Goal: Information Seeking & Learning: Understand process/instructions

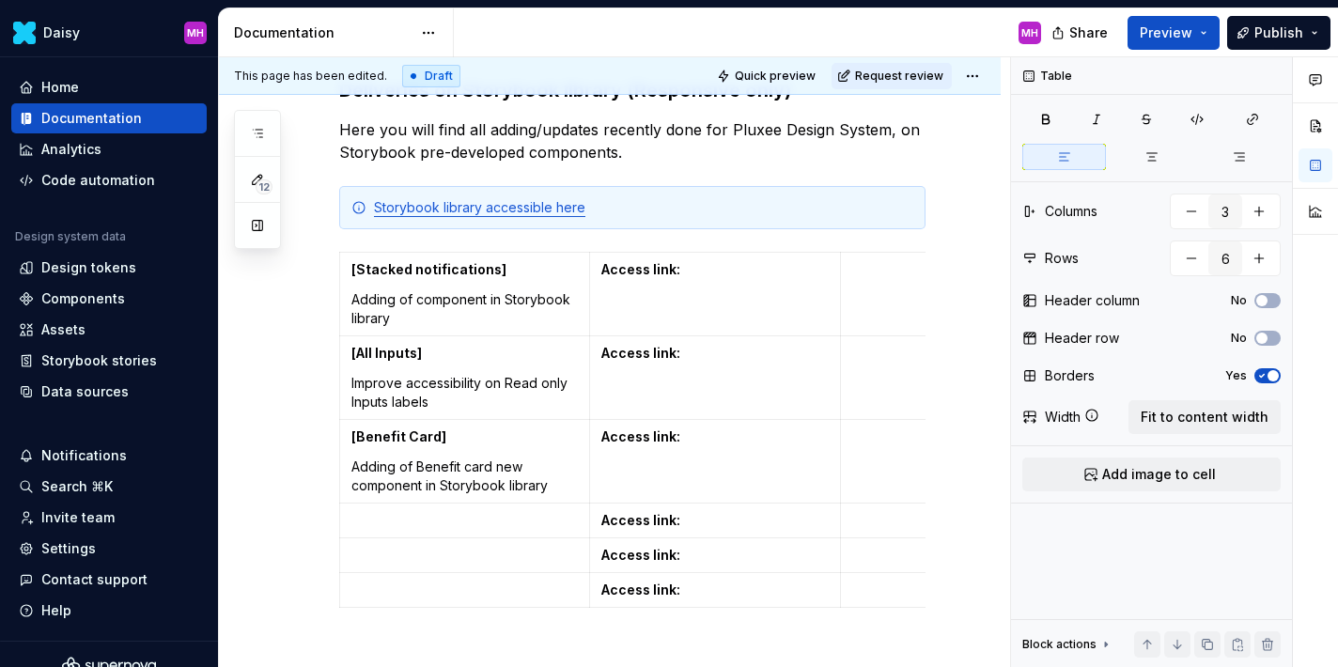
type textarea "*"
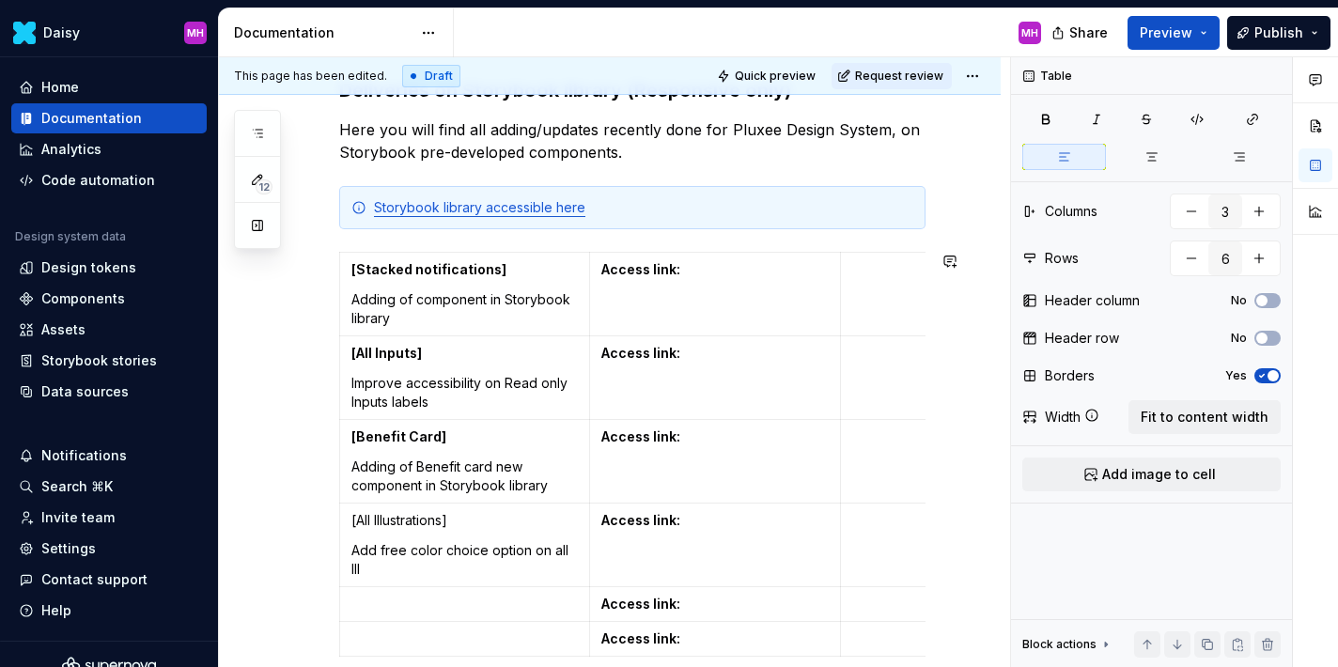
scroll to position [402, 0]
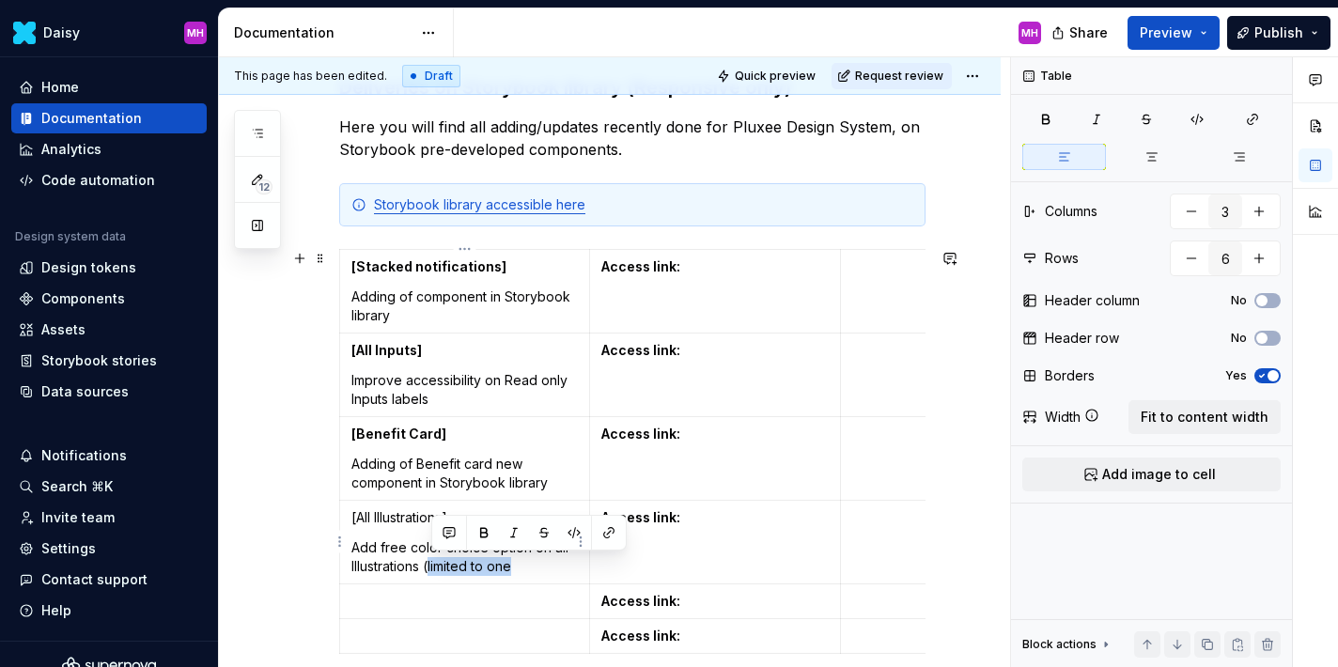
drag, startPoint x: 513, startPoint y: 568, endPoint x: 431, endPoint y: 566, distance: 81.8
click at [431, 566] on p "Add free color choice option on all Illustrations (limited to one" at bounding box center [464, 557] width 226 height 38
click at [387, 564] on p "Add free color choice option on all Illustrations (limited to one" at bounding box center [464, 557] width 226 height 38
drag, startPoint x: 527, startPoint y: 567, endPoint x: 431, endPoint y: 569, distance: 95.9
click at [431, 569] on p "Add free color choice option on all Illustrations (limited to one" at bounding box center [464, 557] width 226 height 38
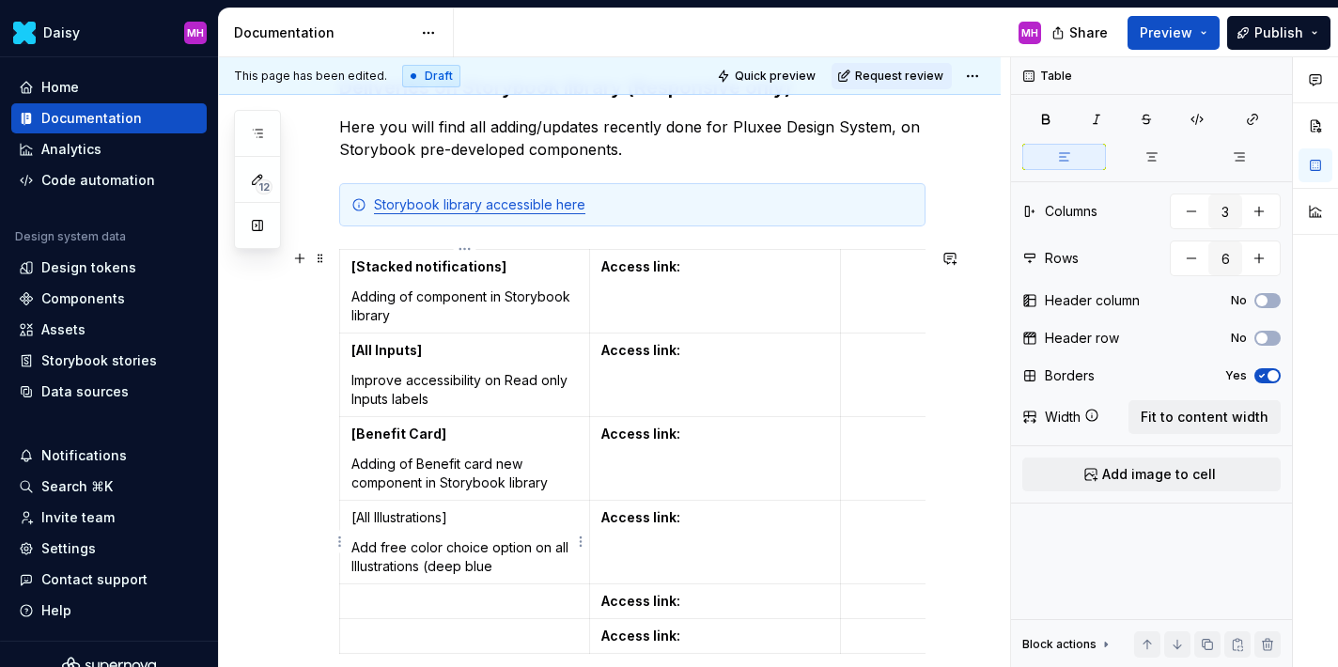
click at [432, 571] on p "Add free color choice option on all Illustrations (deep blue" at bounding box center [464, 557] width 226 height 38
click at [540, 567] on p "Add free color choice option on all Illustrations (still deep blue" at bounding box center [464, 557] width 226 height 38
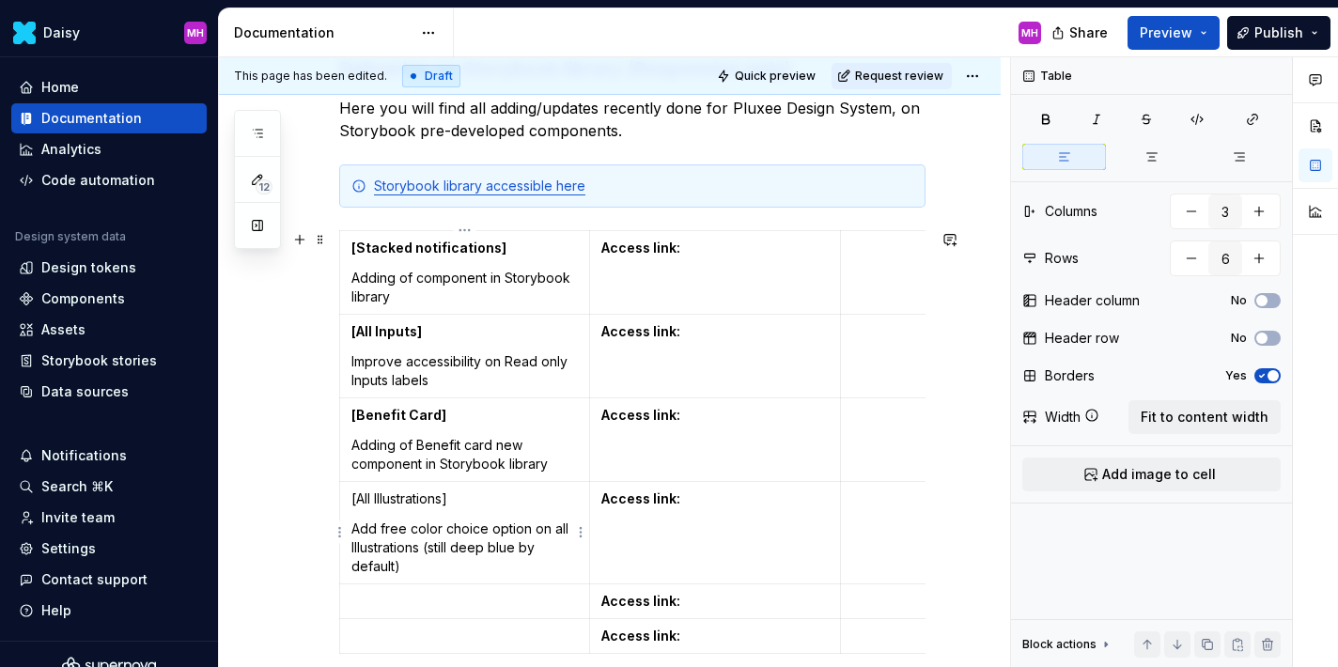
click at [569, 528] on p "Add free color choice option on all Illustrations (still deep blue by default)" at bounding box center [464, 548] width 226 height 56
click at [353, 548] on p "Add free color choice option on all DS Illustrations (still deep blue by defaul…" at bounding box center [464, 548] width 226 height 56
click at [447, 550] on p "Add free color choice option on all DS Illustrations (still deep blue by defaul…" at bounding box center [464, 548] width 226 height 56
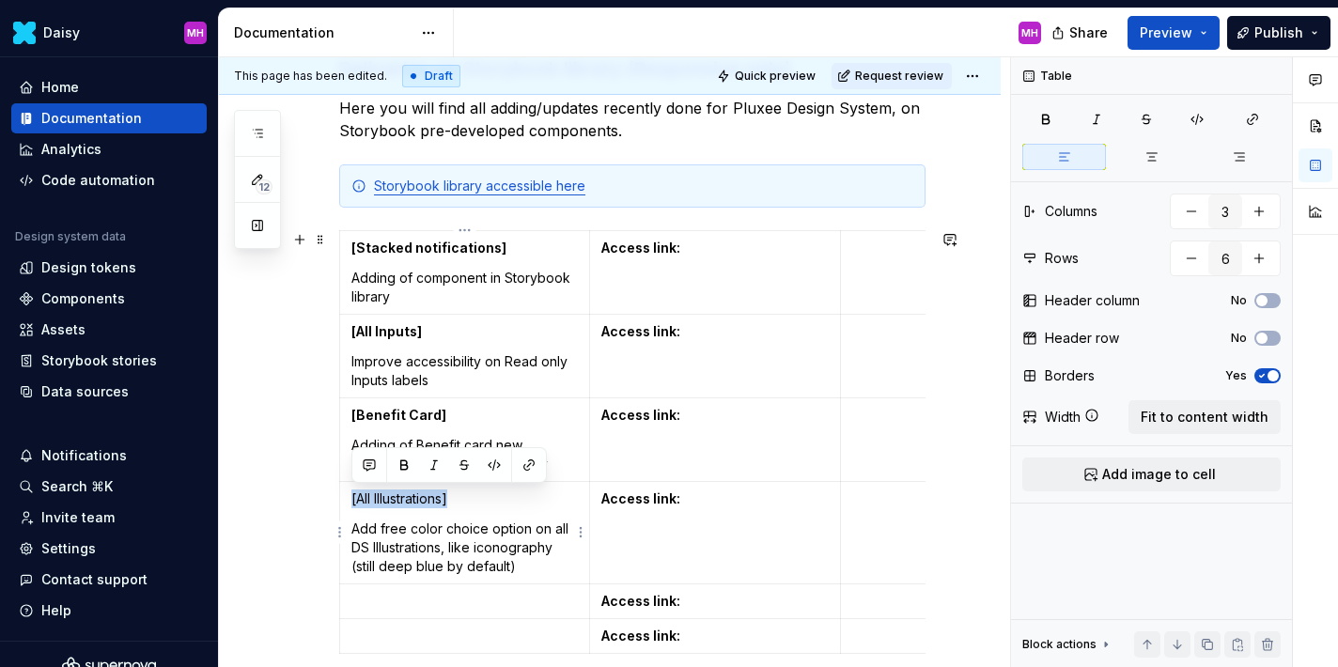
drag, startPoint x: 461, startPoint y: 497, endPoint x: 349, endPoint y: 495, distance: 112.8
click at [349, 495] on td "[All Illustrations] Add free color choice option on all DS Illustrations, like …" at bounding box center [465, 533] width 250 height 102
click at [402, 468] on button "button" at bounding box center [404, 465] width 26 height 26
click at [413, 559] on p "Add free color choice option on all DS Illustrations, like iconography (still d…" at bounding box center [464, 548] width 226 height 56
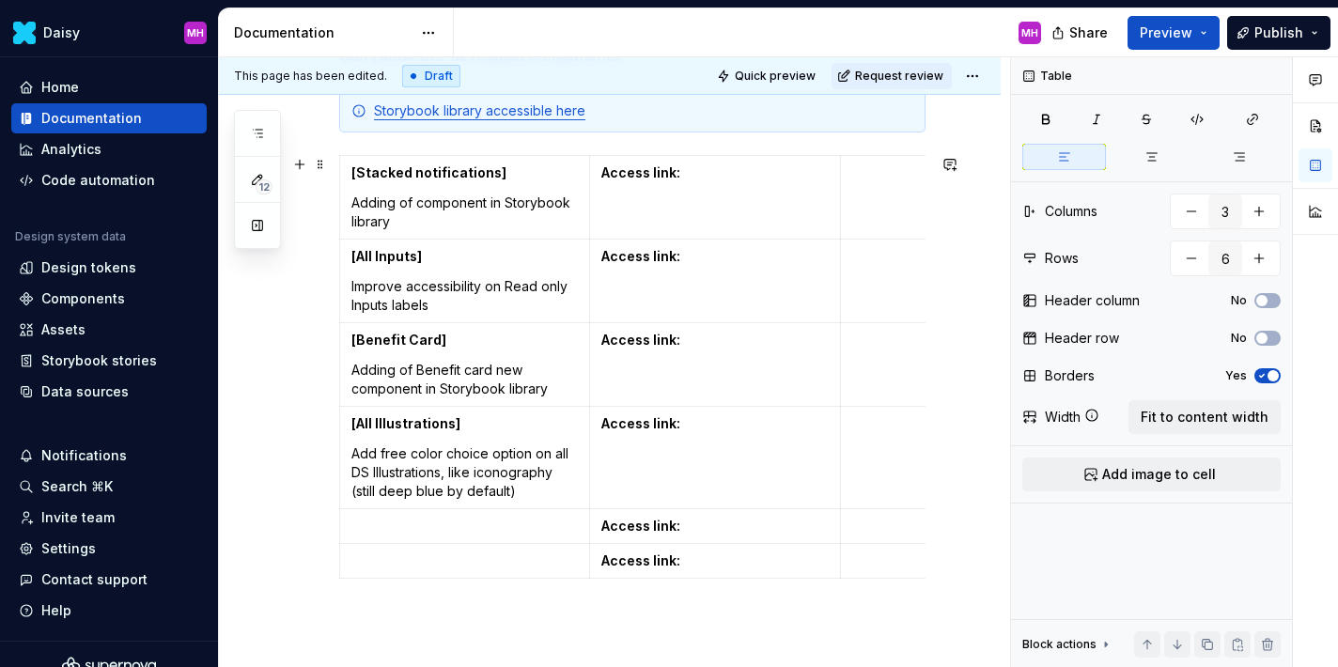
scroll to position [498, 0]
click at [382, 519] on p at bounding box center [464, 524] width 226 height 19
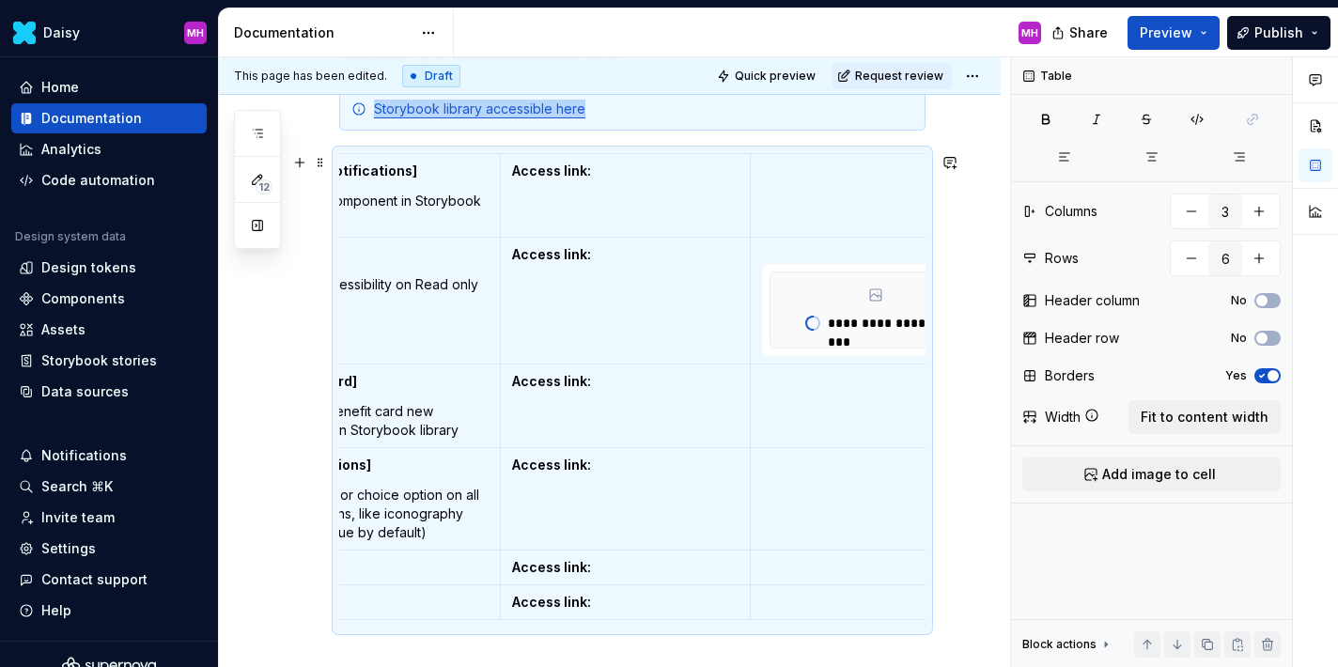
scroll to position [0, 101]
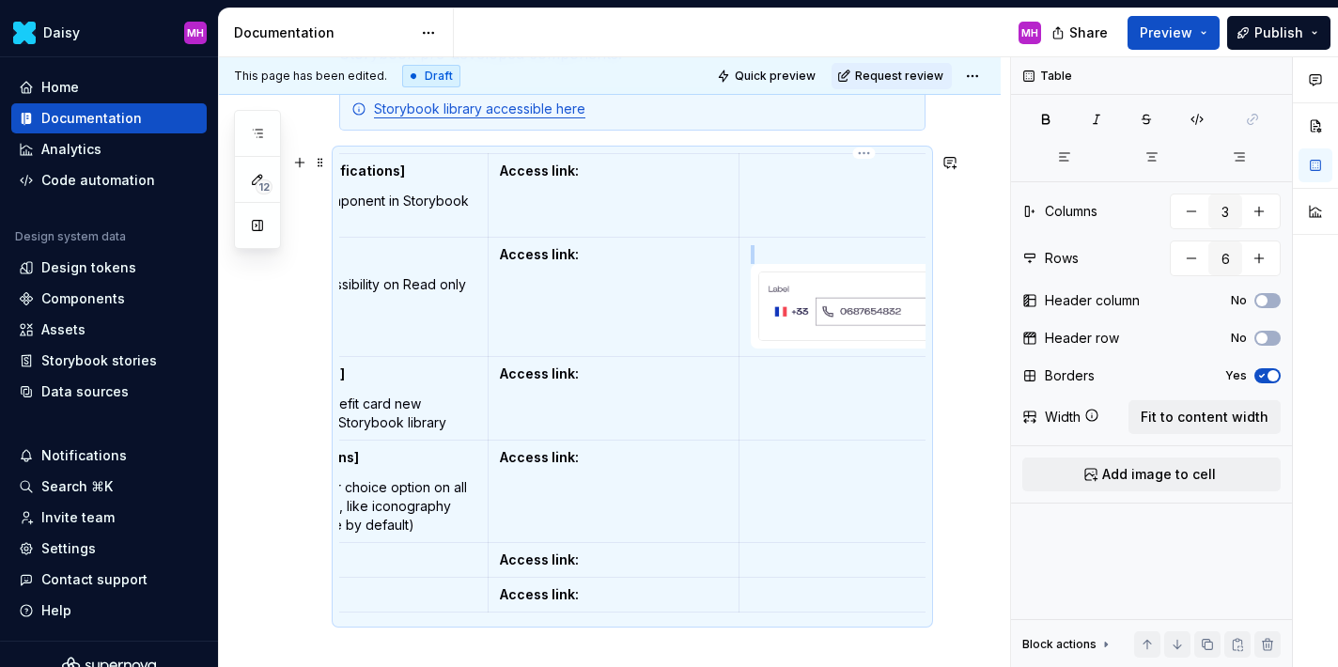
click at [823, 311] on img at bounding box center [864, 307] width 210 height 68
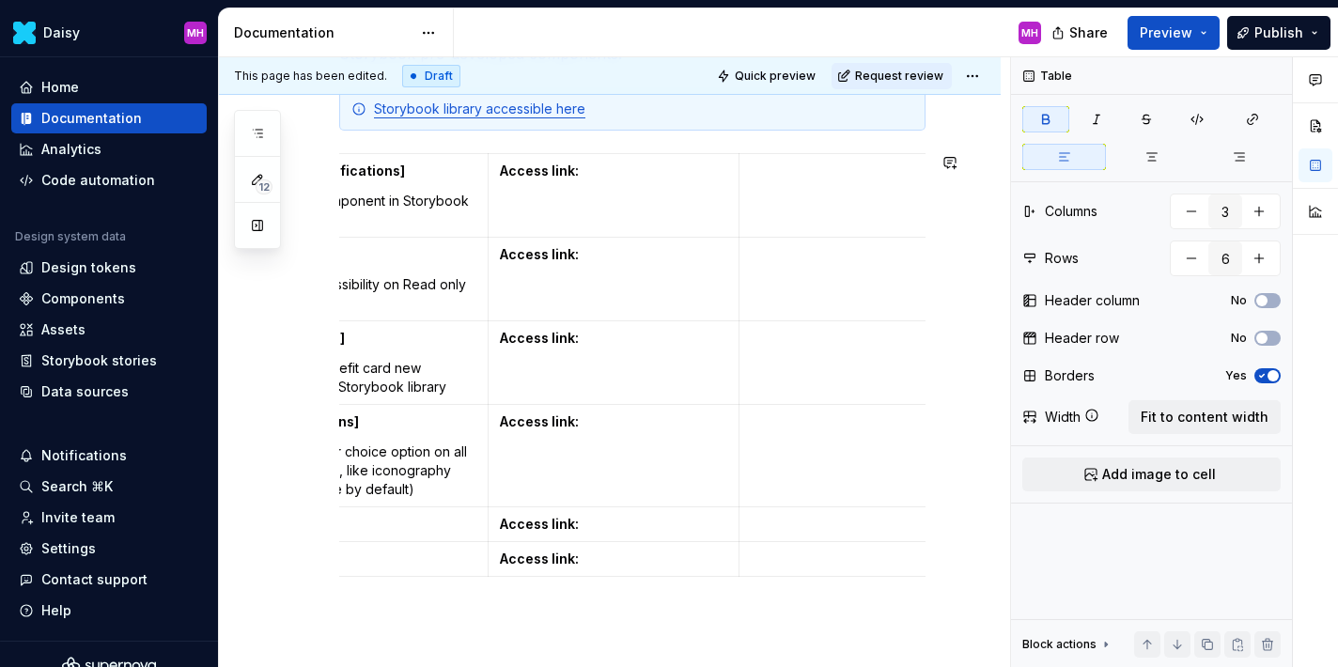
scroll to position [0, 8]
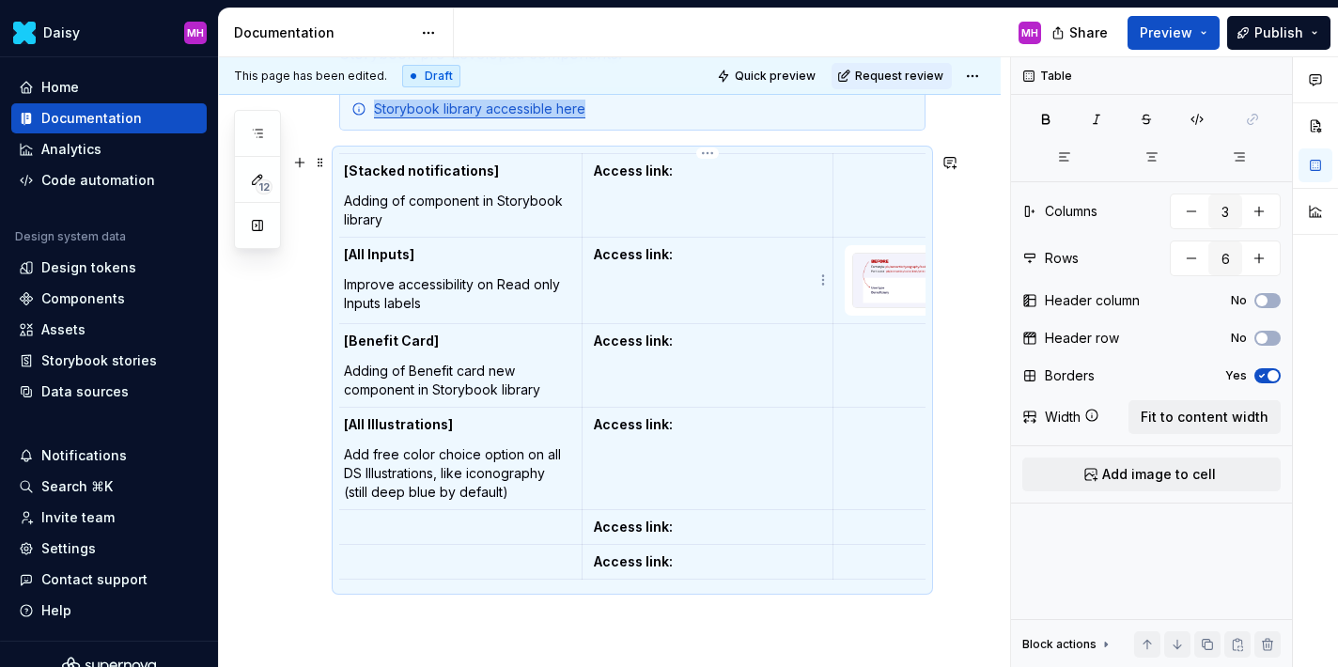
click at [709, 255] on p "Access link:" at bounding box center [707, 254] width 226 height 19
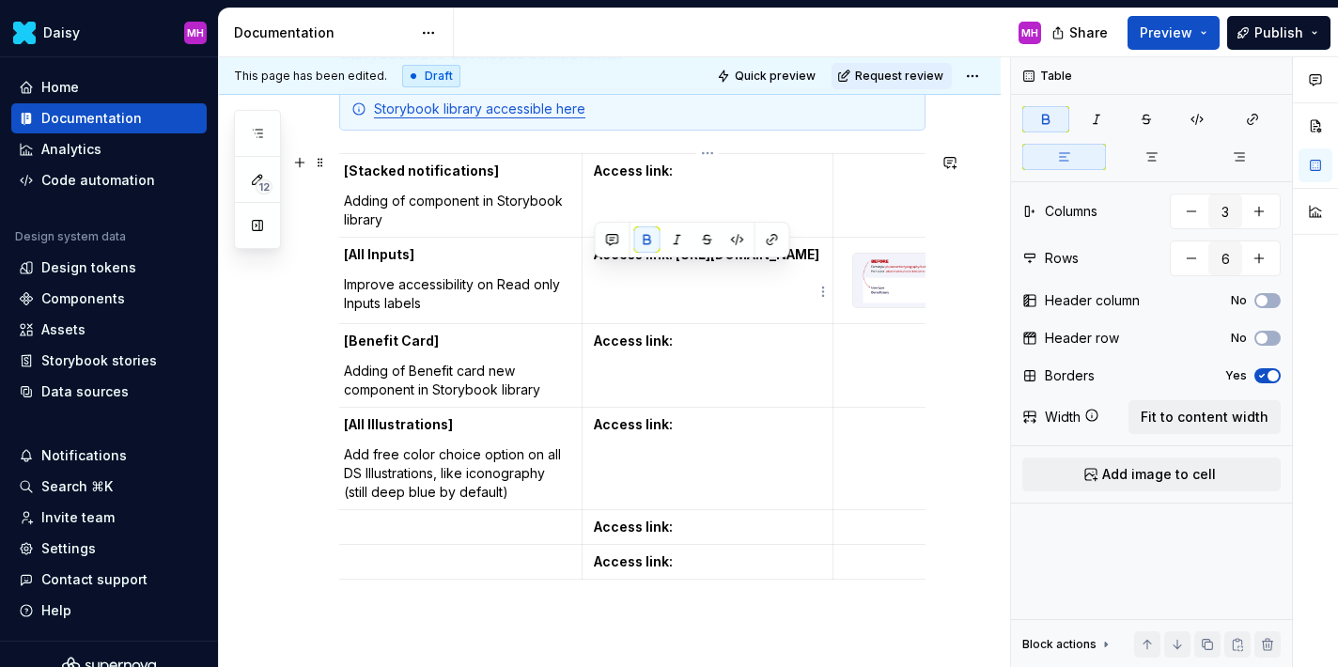
drag, startPoint x: 803, startPoint y: 328, endPoint x: 596, endPoint y: 273, distance: 214.9
click at [596, 264] on p "Access link: [URL][DOMAIN_NAME]" at bounding box center [707, 254] width 226 height 19
click at [642, 243] on button "button" at bounding box center [647, 239] width 26 height 26
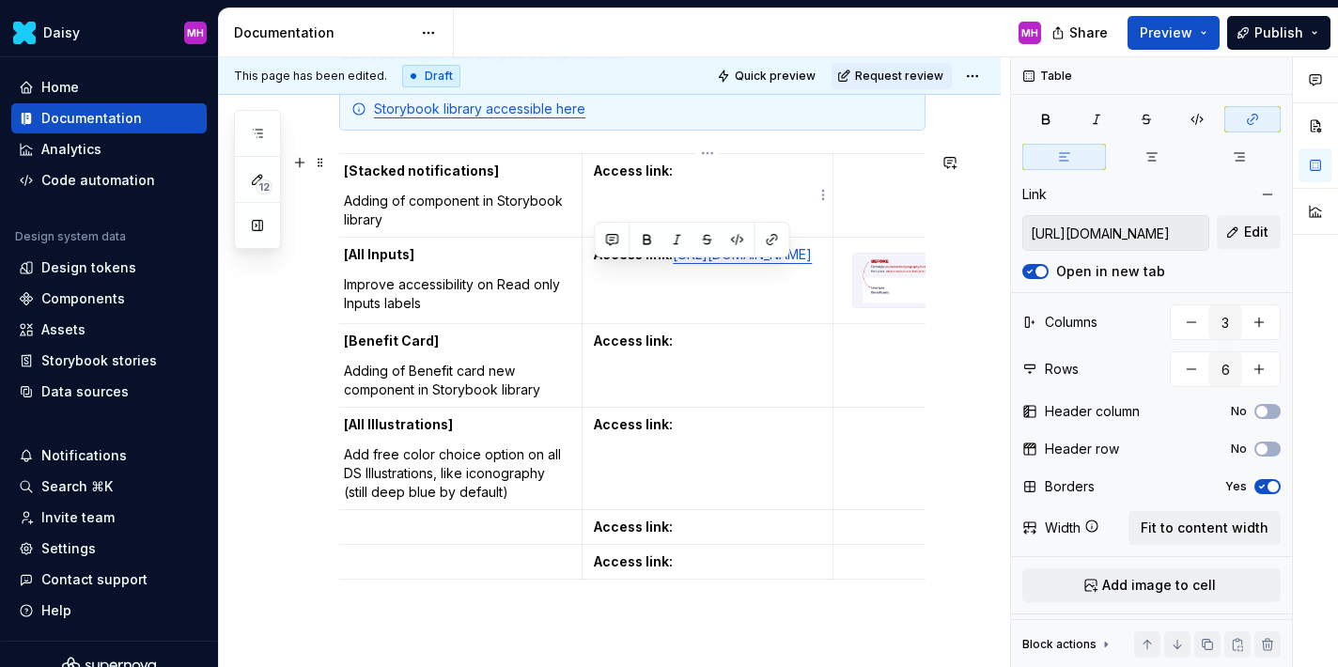
click at [680, 172] on p "Access link:" at bounding box center [707, 171] width 226 height 19
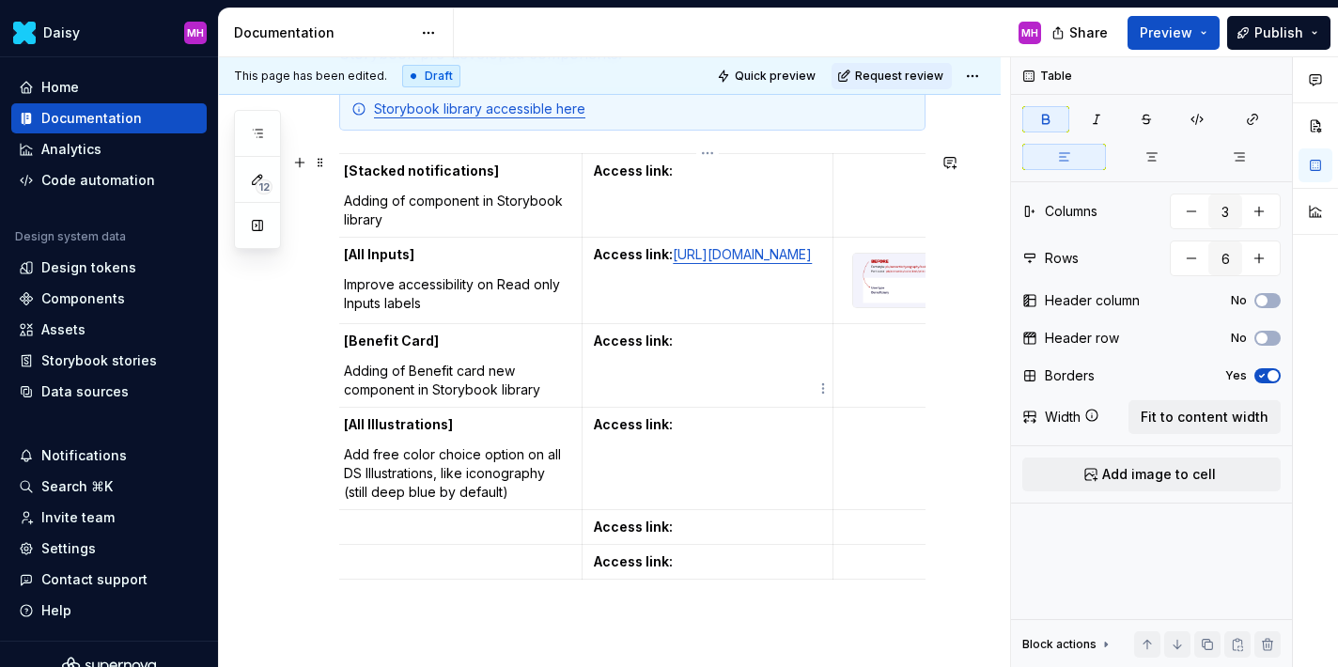
click at [690, 350] on p "Access link:" at bounding box center [707, 341] width 226 height 19
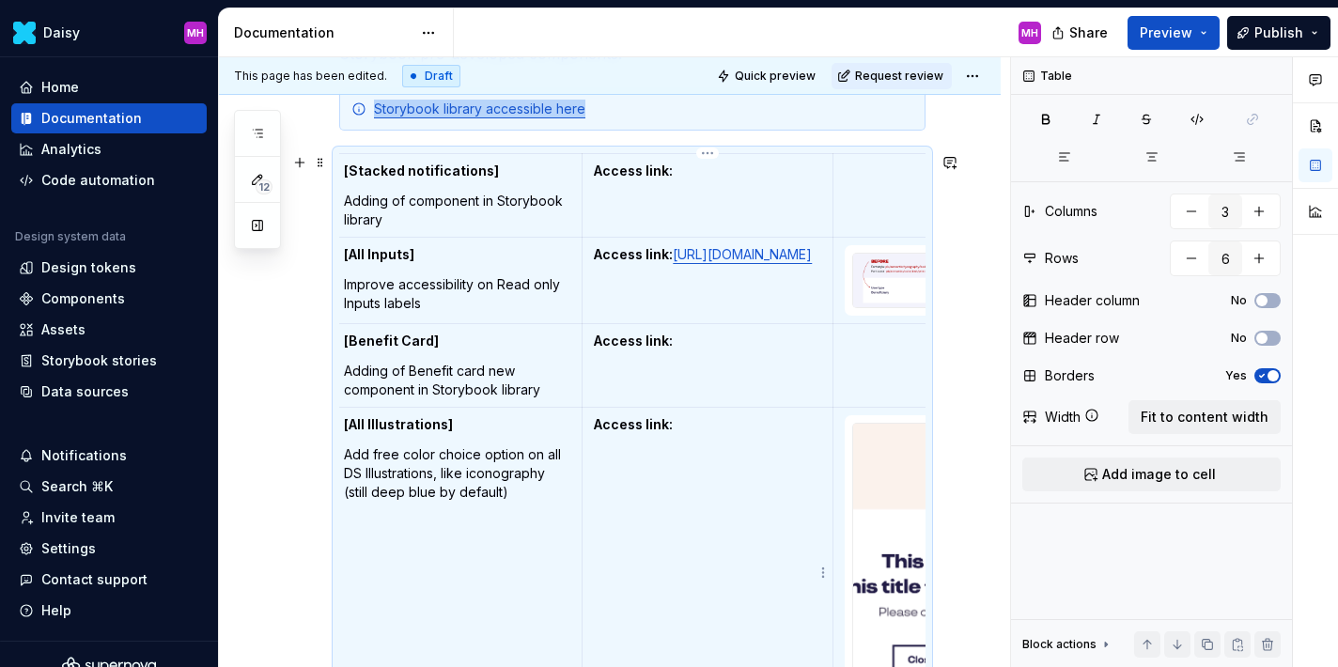
click at [706, 460] on td "Access link:" at bounding box center [708, 550] width 250 height 285
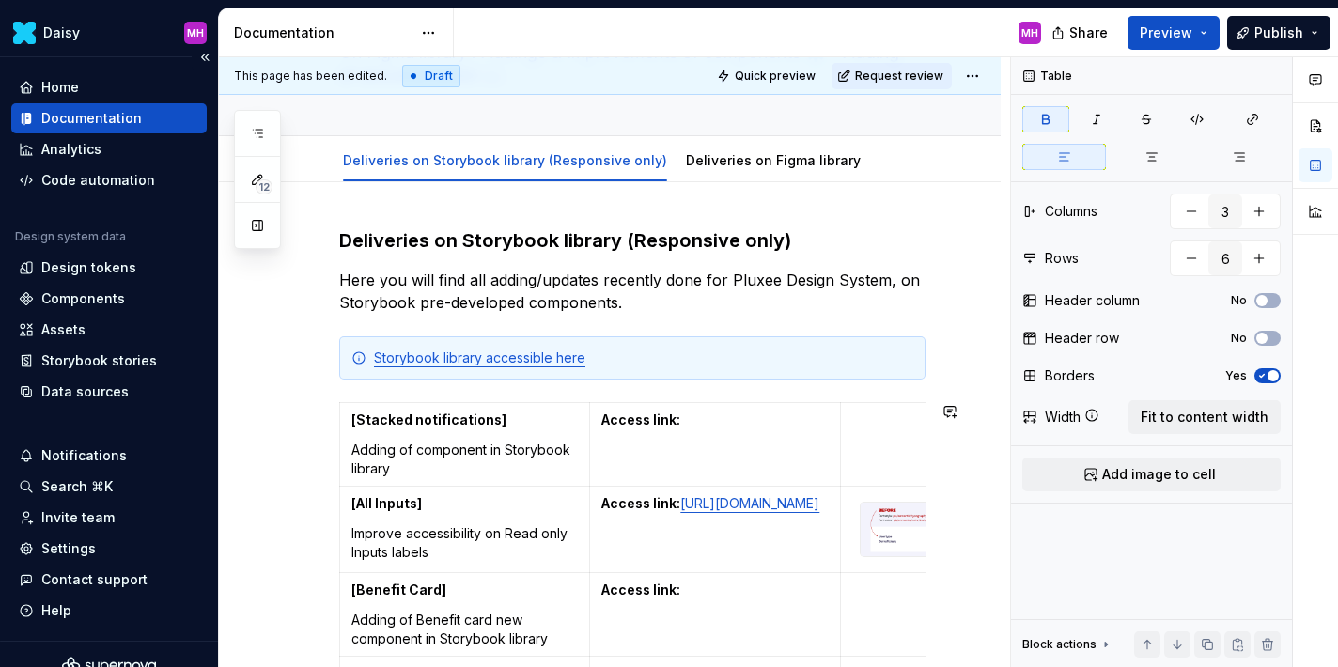
scroll to position [0, 0]
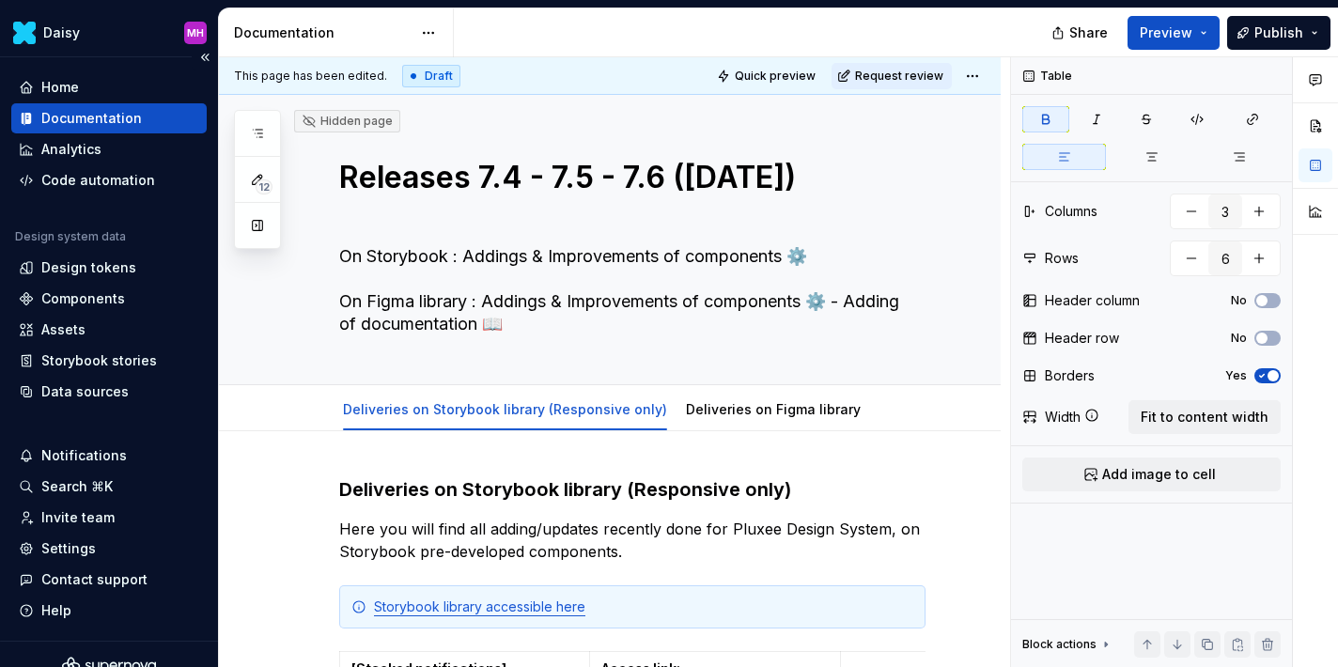
type textarea "*"
